Goal: Transaction & Acquisition: Purchase product/service

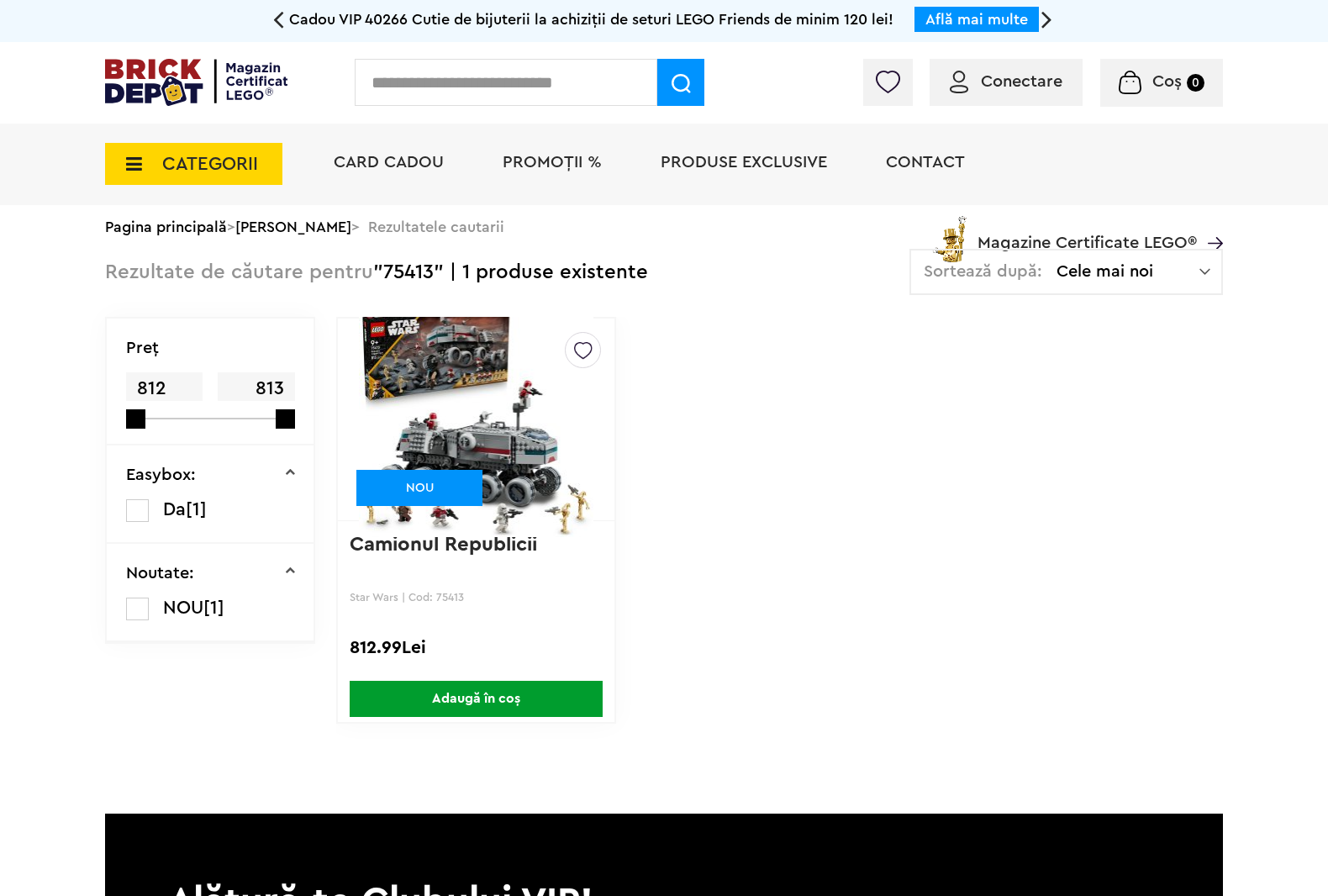
click at [163, 166] on span "CATEGORII" at bounding box center [211, 164] width 96 height 19
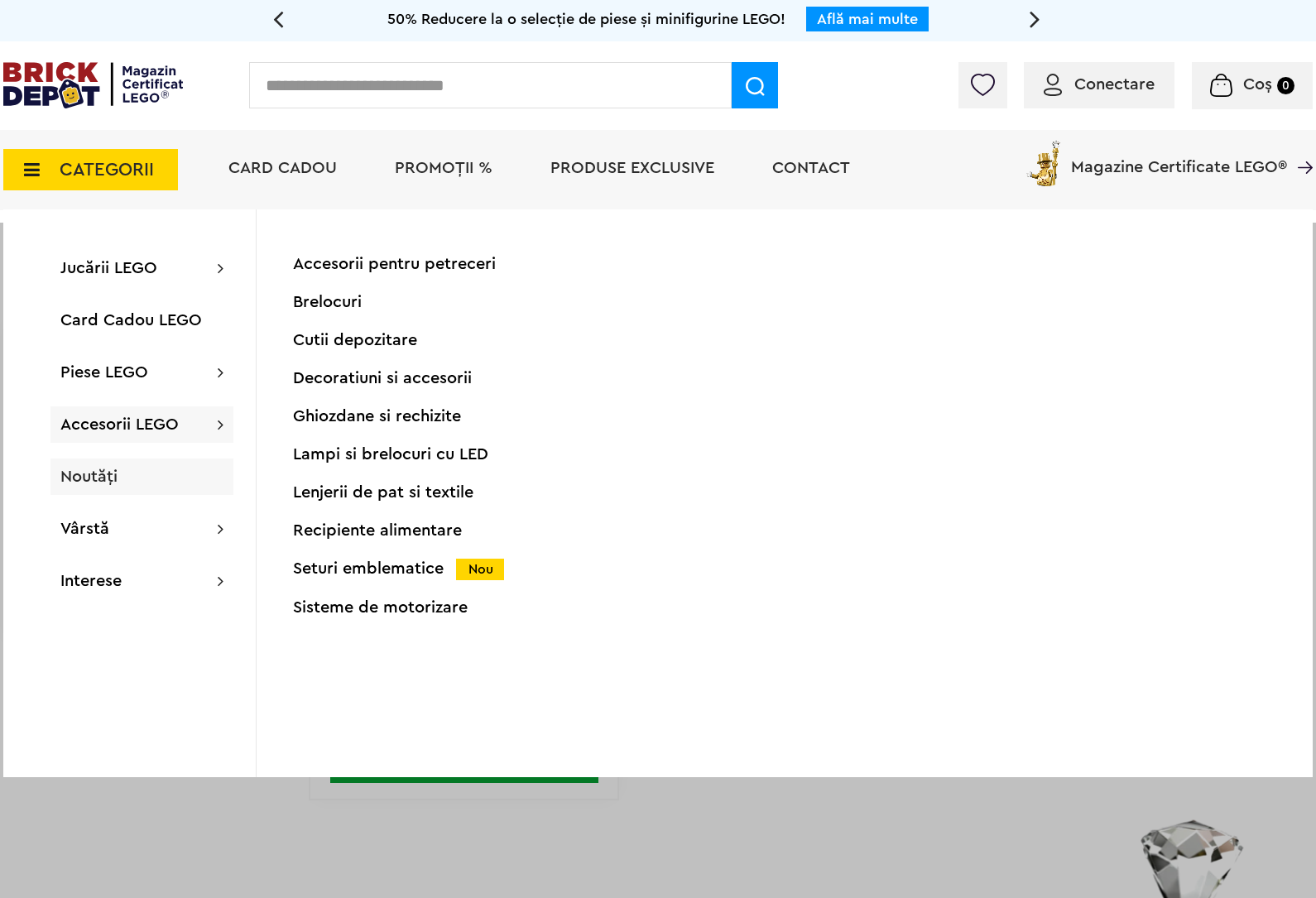
click at [180, 461] on div "Noutăți" at bounding box center [142, 477] width 183 height 36
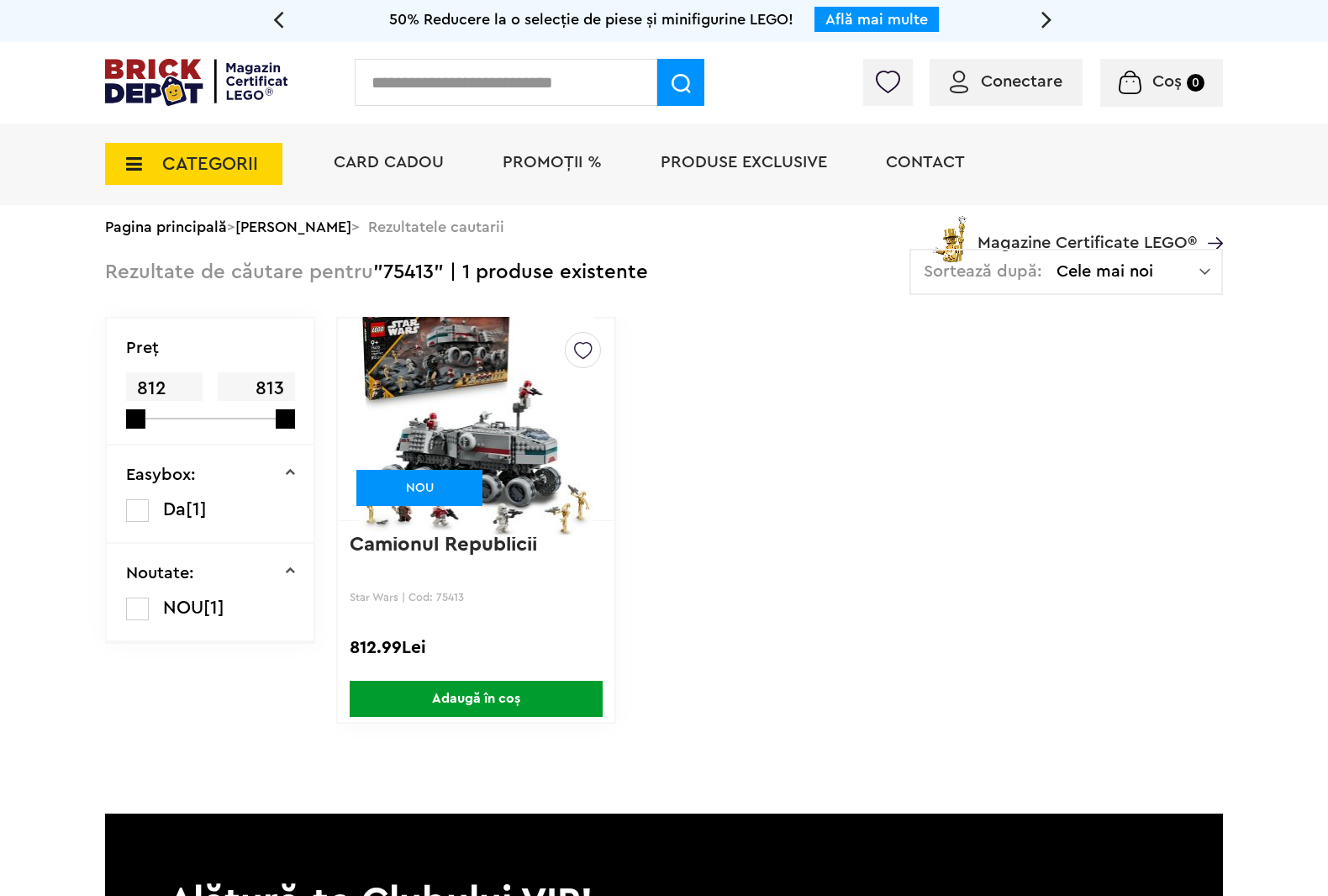
click at [186, 504] on span "[1]" at bounding box center [196, 509] width 21 height 19
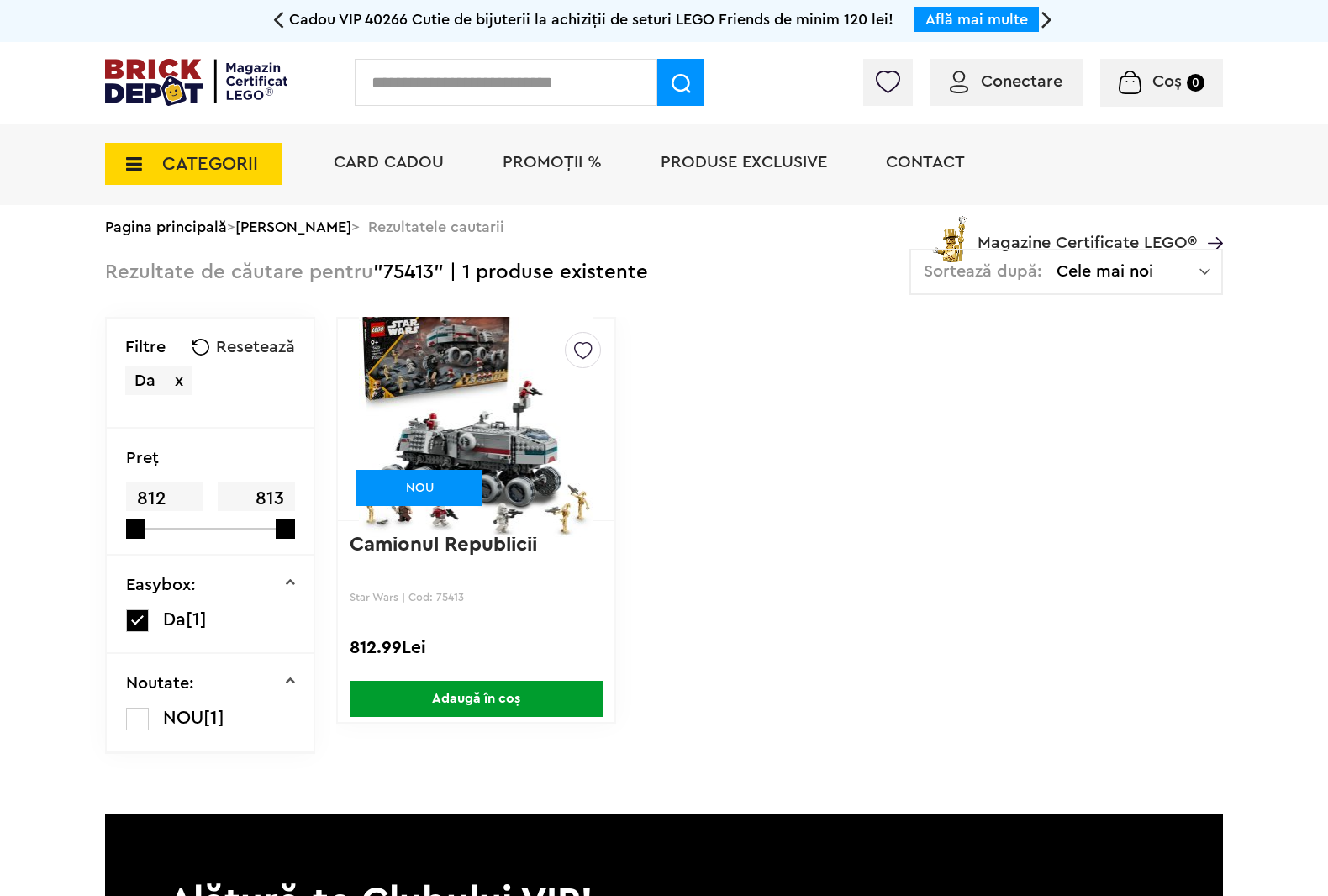
click at [107, 628] on div "Easybox: Da [1]" at bounding box center [211, 605] width 207 height 99
click at [126, 632] on label at bounding box center [137, 621] width 23 height 23
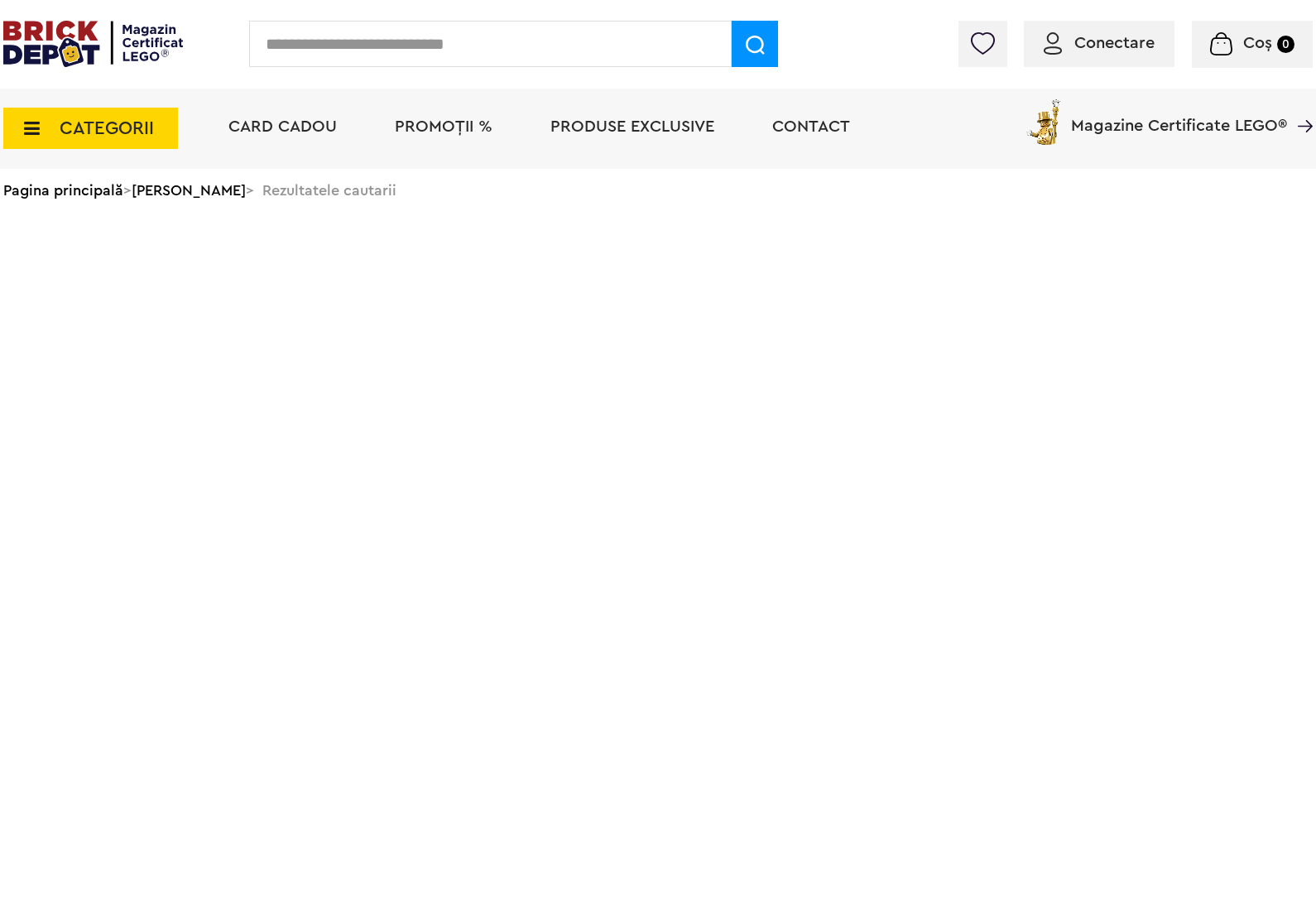
click at [90, 114] on span "CATEGORII" at bounding box center [90, 129] width 175 height 41
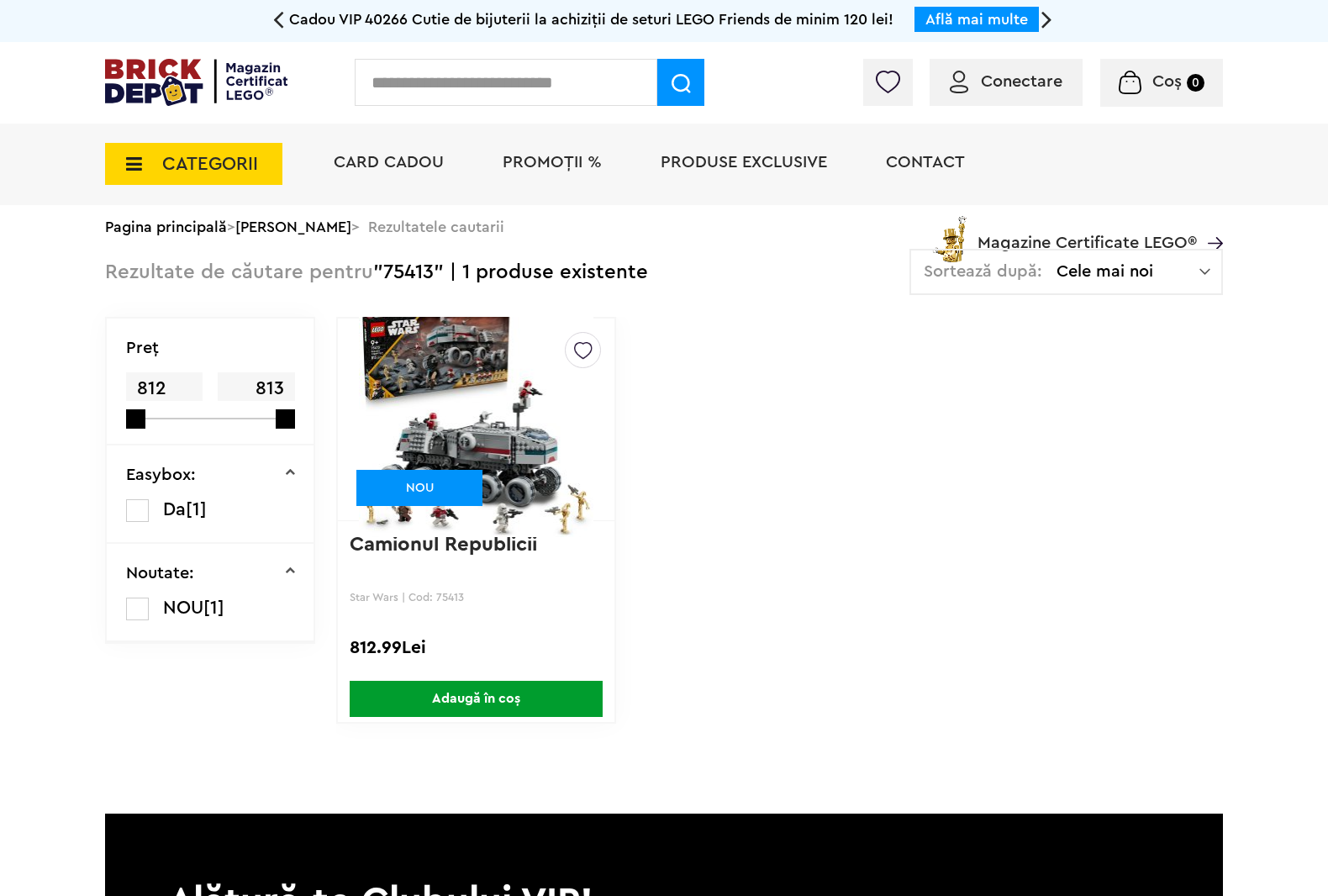
click at [116, 173] on icon at bounding box center [129, 164] width 26 height 19
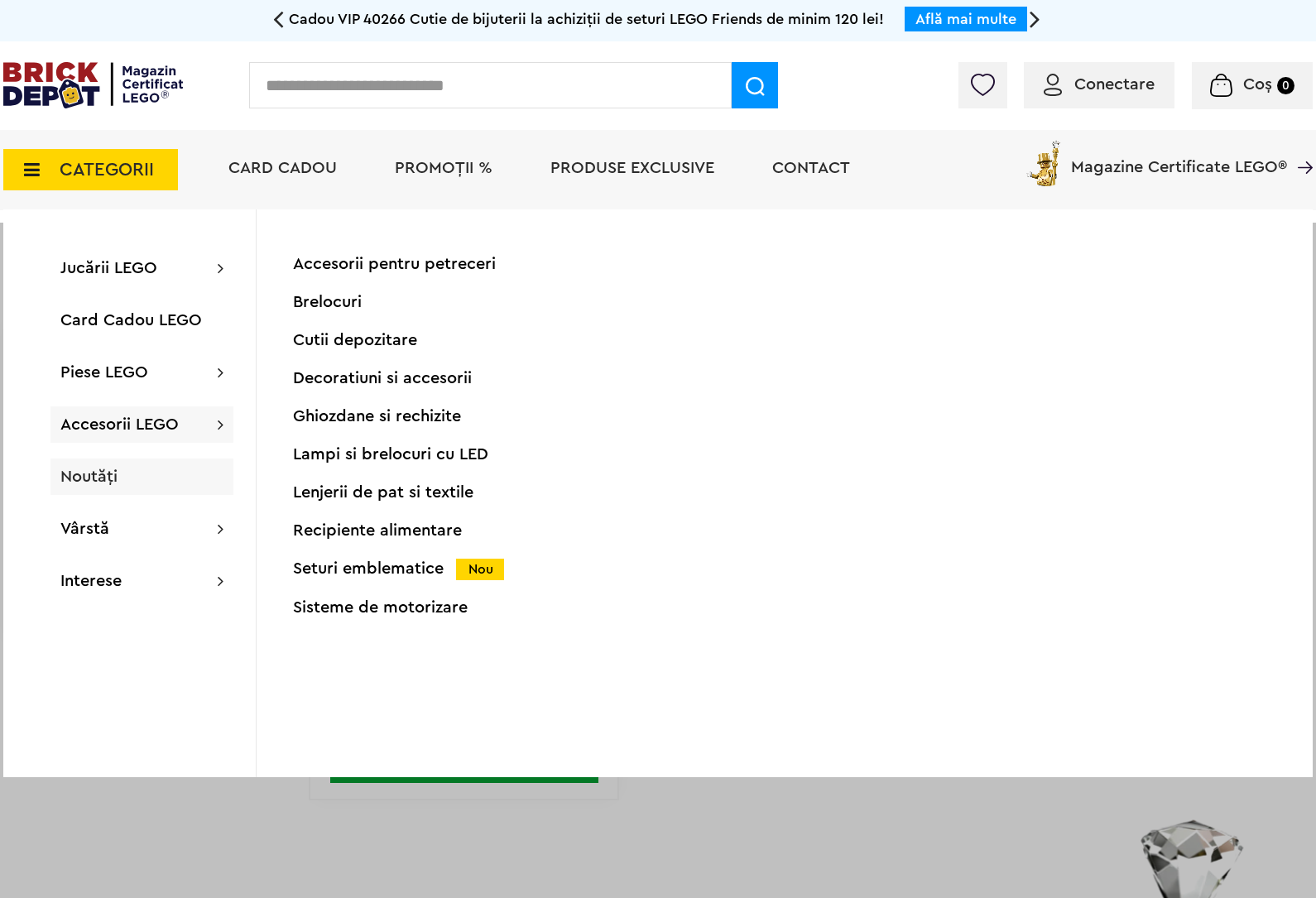
click at [147, 477] on div "Noutăți" at bounding box center [142, 477] width 183 height 36
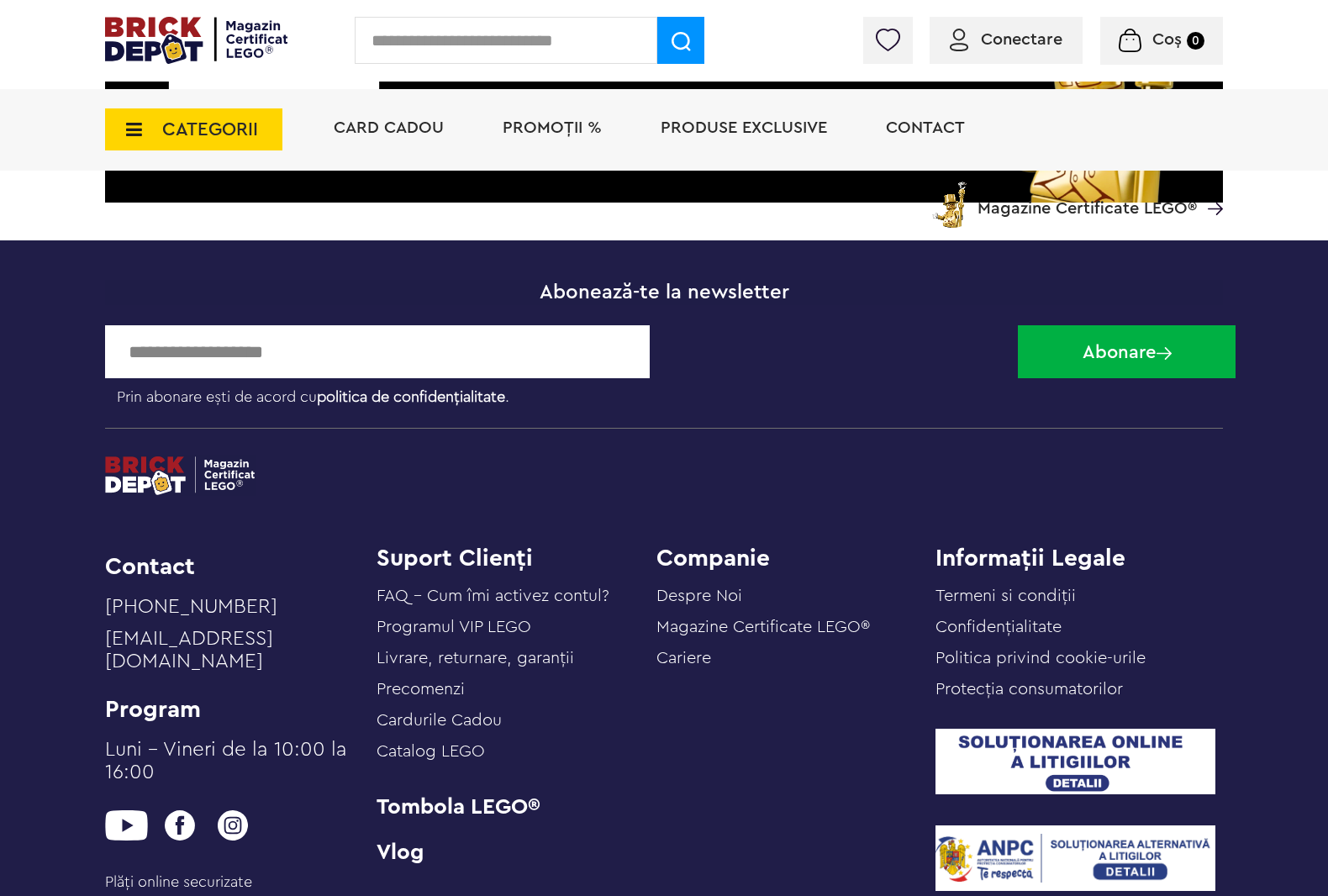
scroll to position [5988, 0]
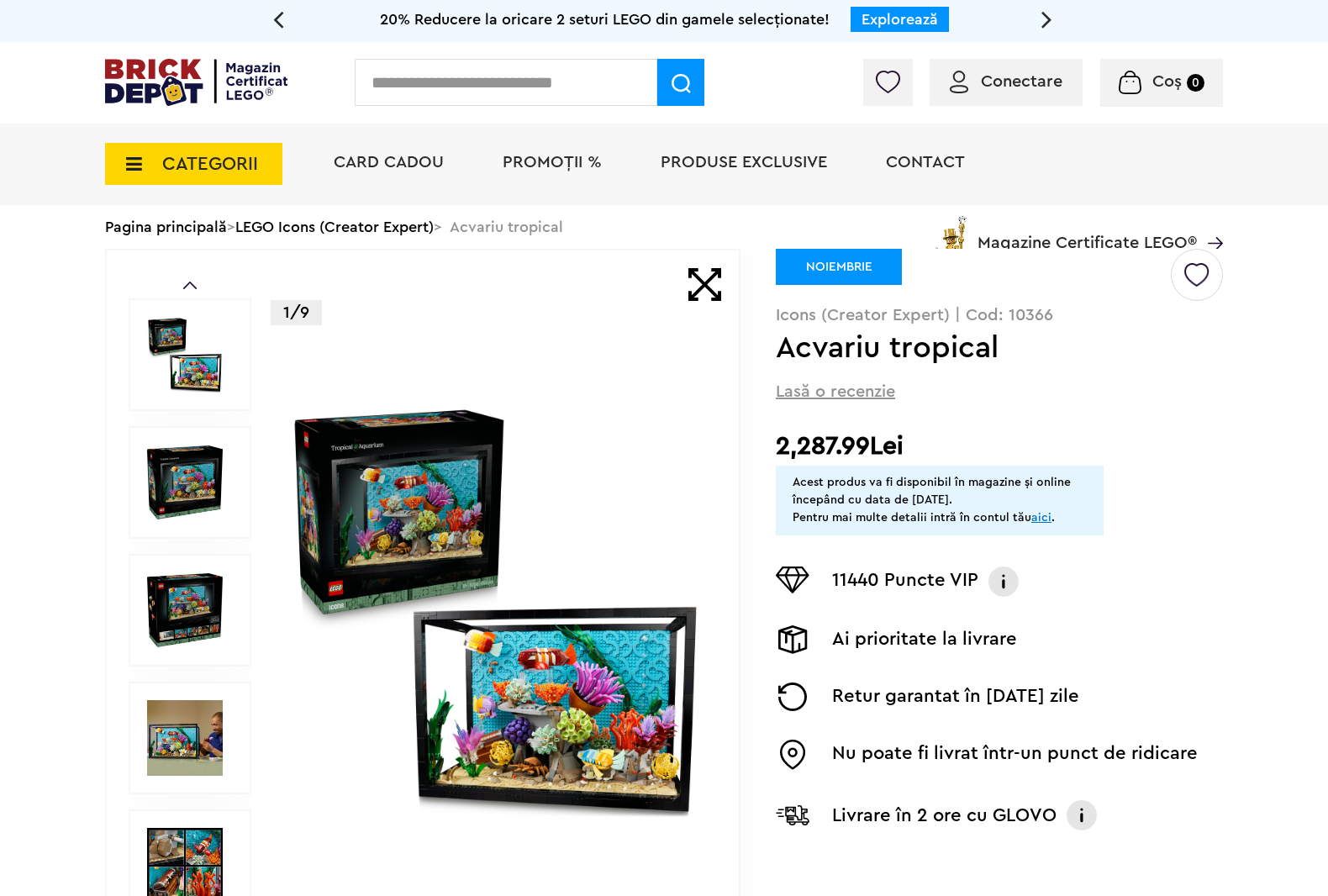
click at [433, 648] on img at bounding box center [495, 611] width 414 height 414
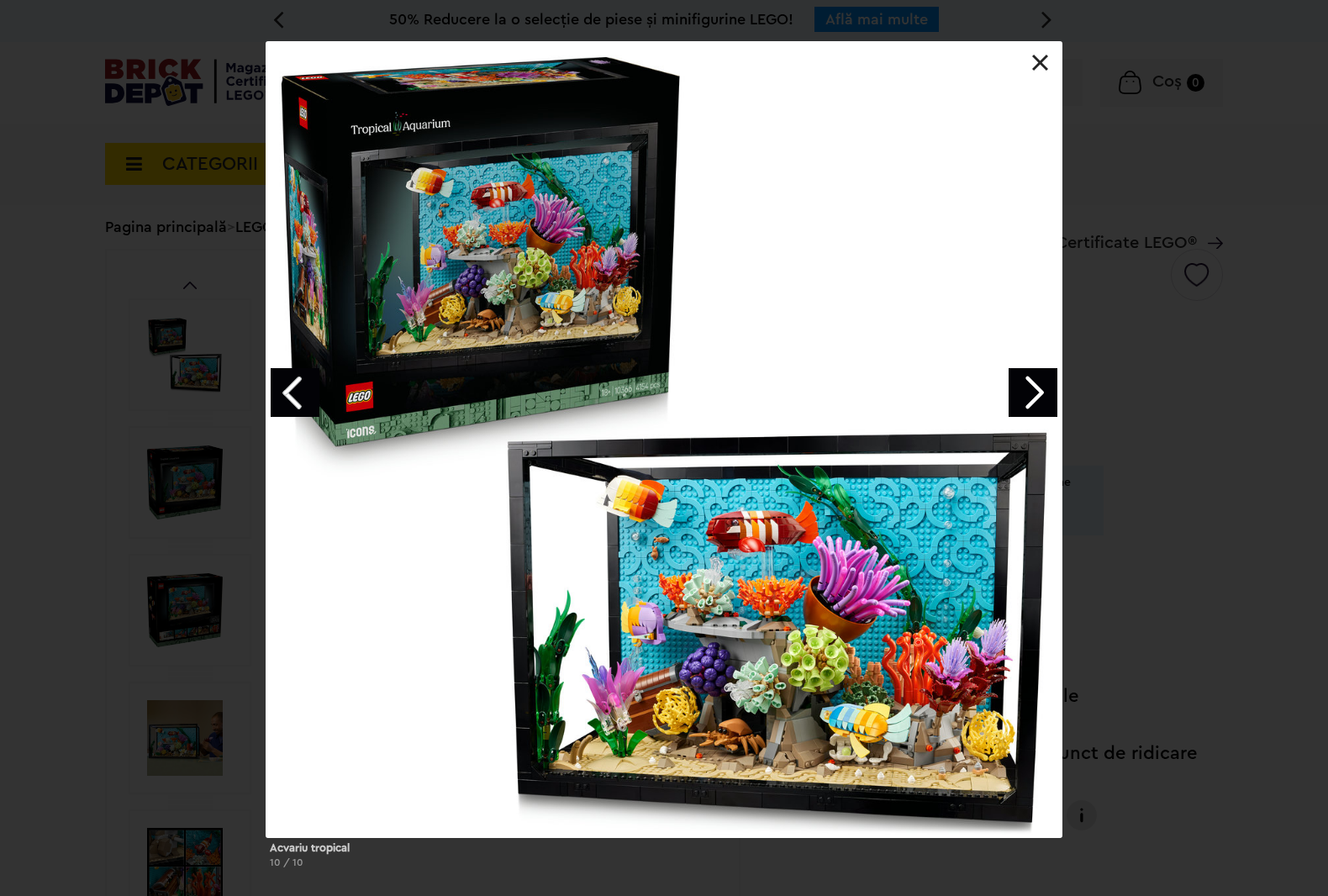
click at [1019, 393] on link "Next image" at bounding box center [1033, 392] width 49 height 49
click at [1044, 375] on link "Next image" at bounding box center [1033, 392] width 49 height 49
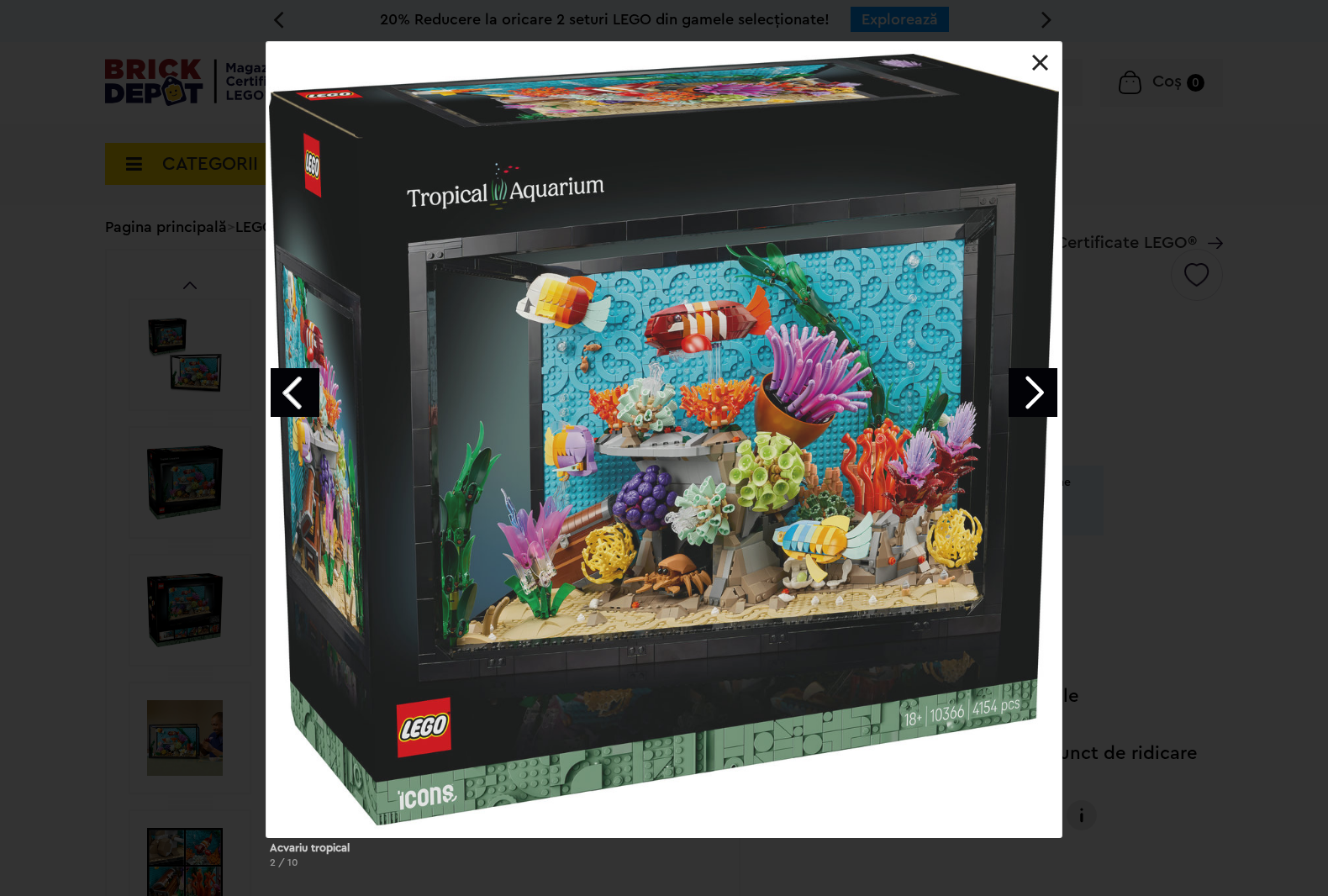
click at [1031, 392] on link "Next image" at bounding box center [1033, 392] width 49 height 49
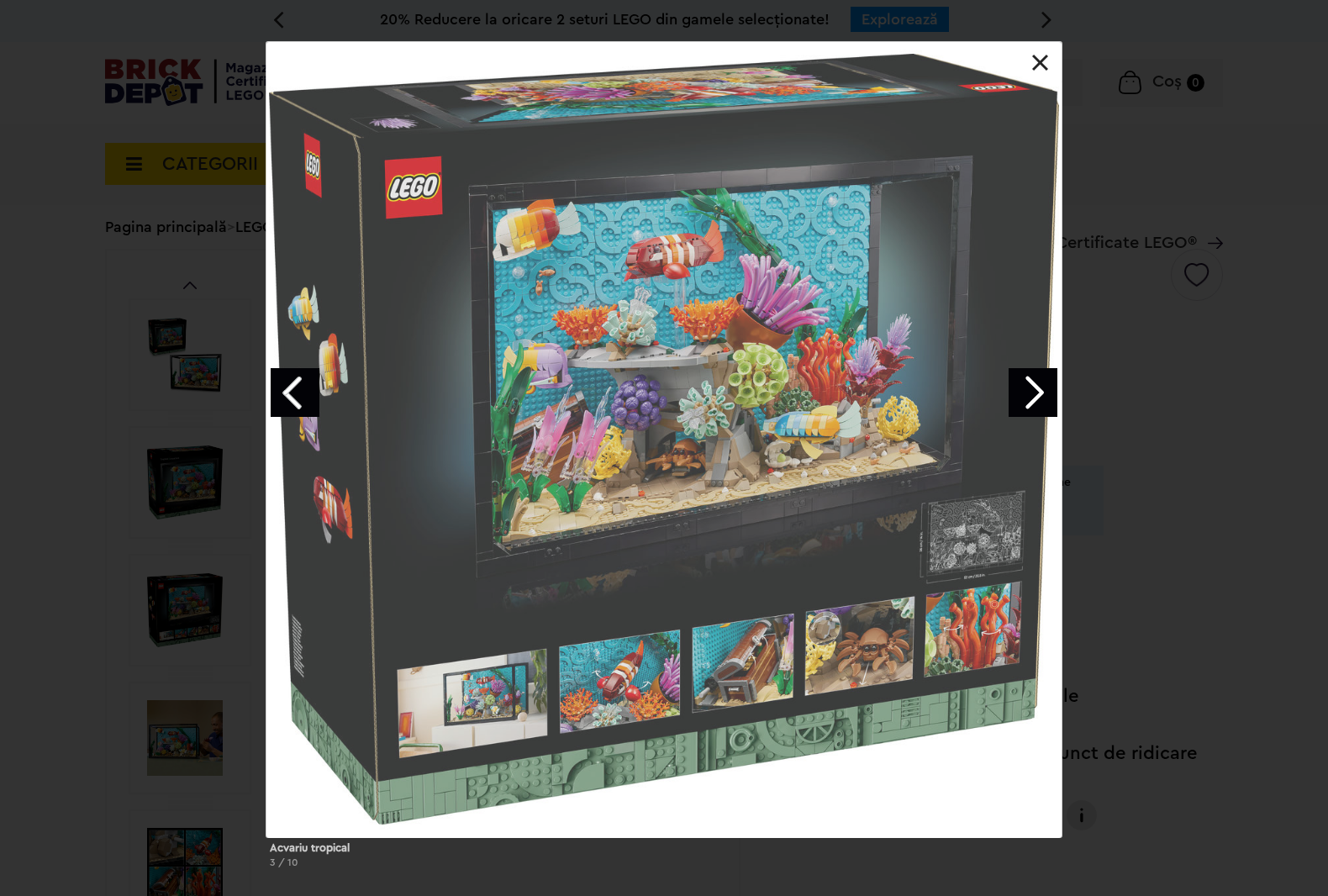
click at [1027, 388] on link "Next image" at bounding box center [1033, 392] width 49 height 49
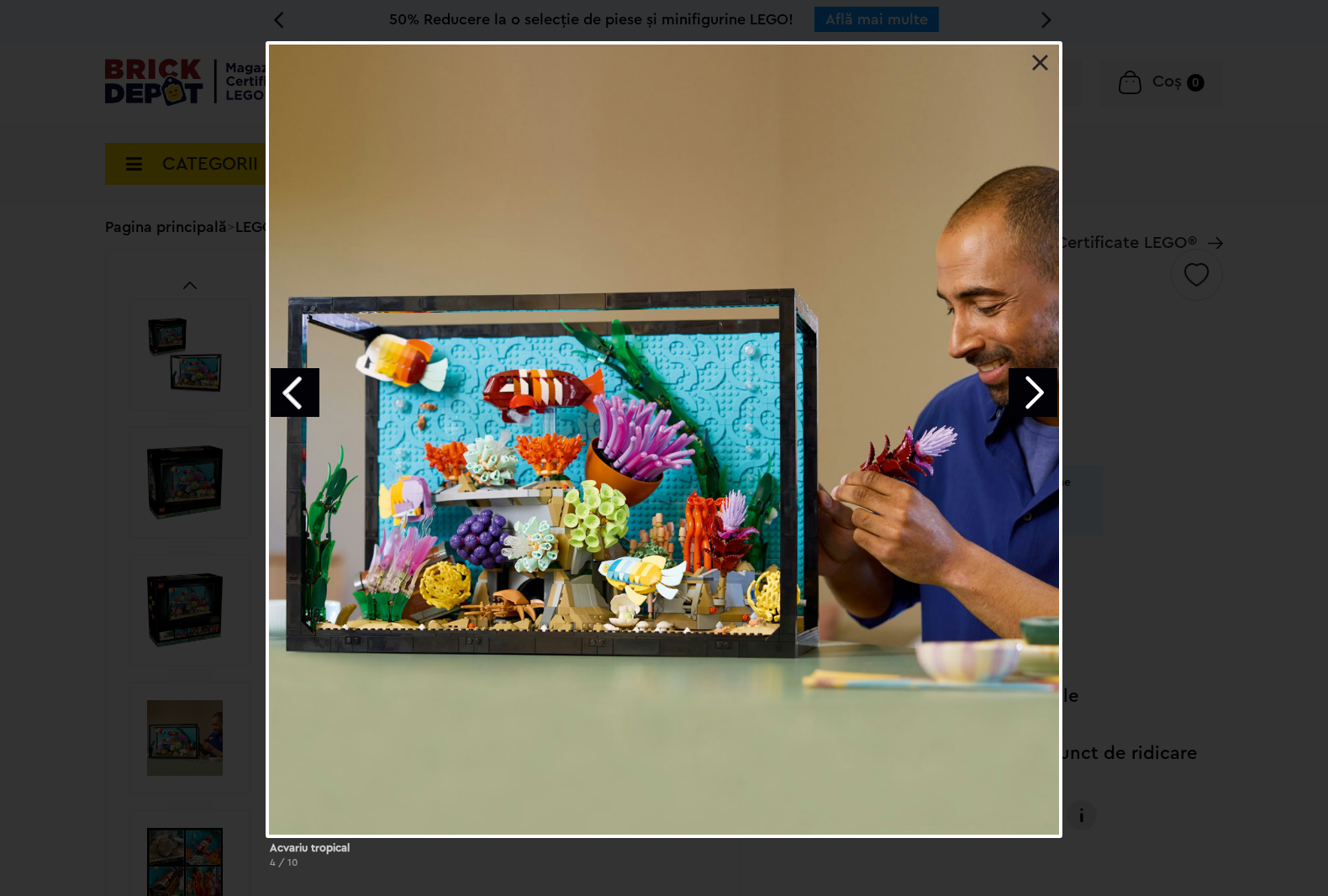
click at [1039, 406] on link "Next image" at bounding box center [1033, 392] width 49 height 49
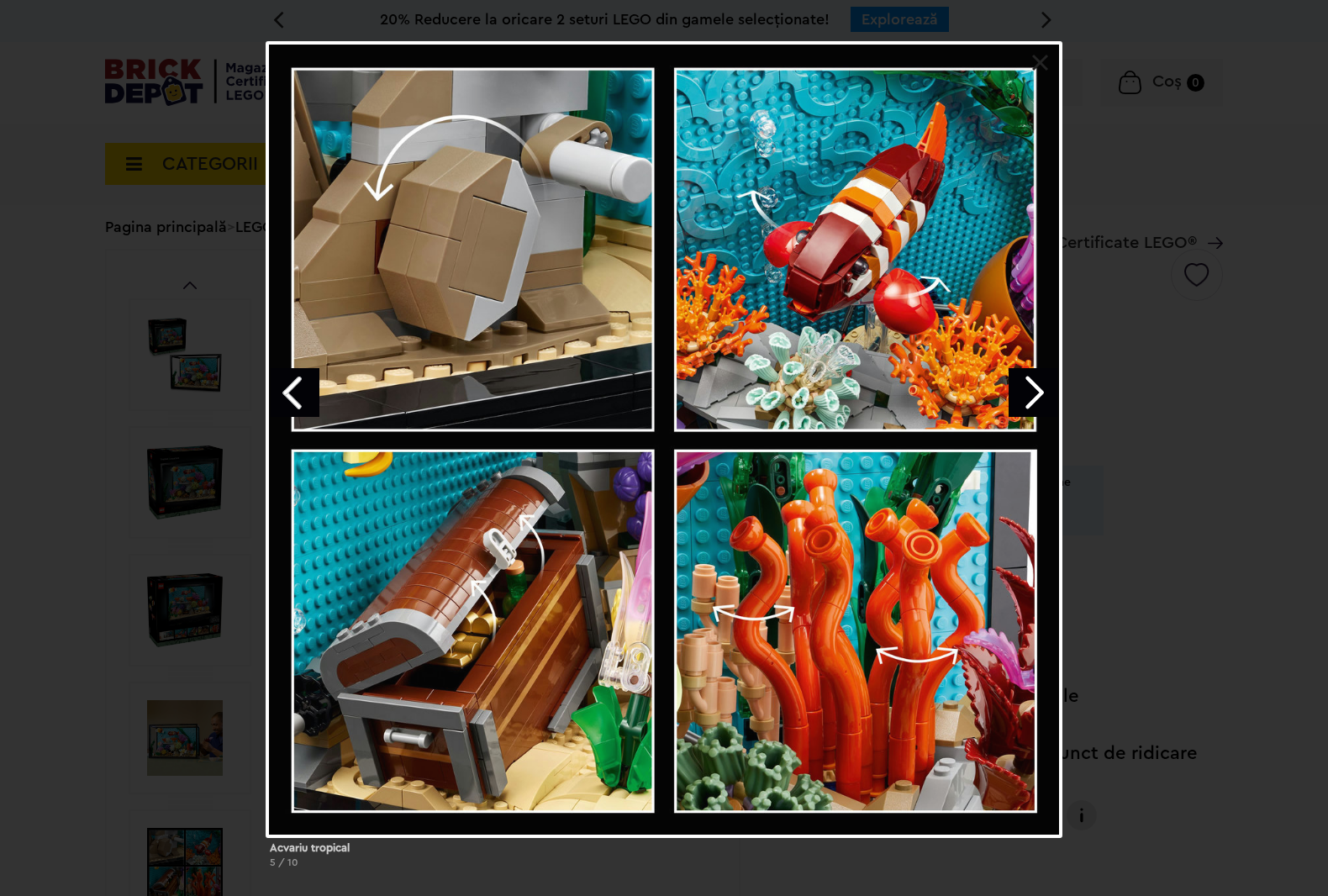
click at [1055, 81] on div at bounding box center [664, 440] width 796 height 796
click at [1037, 63] on link at bounding box center [1041, 63] width 17 height 17
